Goal: Transaction & Acquisition: Subscribe to service/newsletter

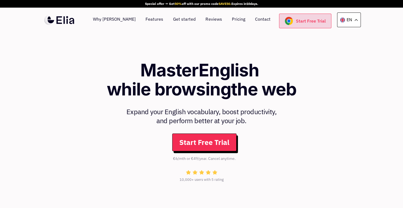
click at [306, 16] on link "Start Free Trial" at bounding box center [305, 21] width 52 height 15
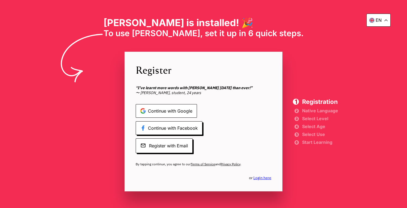
click at [165, 108] on span "Continue with Google" at bounding box center [166, 111] width 61 height 14
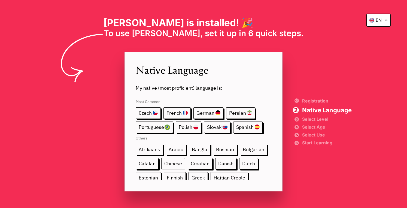
click at [171, 164] on span "Chinese" at bounding box center [173, 163] width 24 height 11
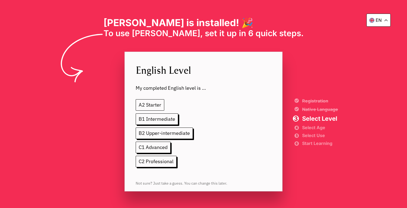
click at [152, 103] on span "A2 Starter" at bounding box center [150, 104] width 29 height 11
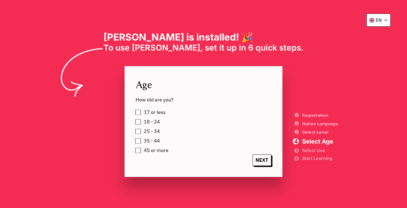
click at [154, 140] on span "35 - 44" at bounding box center [152, 140] width 16 height 5
click at [262, 159] on span "NEXT" at bounding box center [261, 160] width 19 height 11
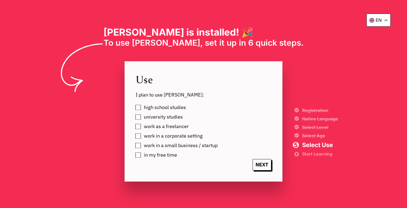
click at [176, 128] on span "work as a freelancer" at bounding box center [166, 126] width 45 height 5
click at [165, 157] on span "in my free time" at bounding box center [160, 154] width 33 height 5
click at [263, 164] on span "NEXT" at bounding box center [261, 164] width 19 height 11
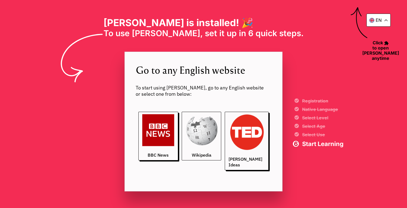
click at [206, 132] on img at bounding box center [201, 130] width 32 height 32
click at [247, 123] on img at bounding box center [246, 132] width 36 height 36
